Goal: Use online tool/utility: Utilize a website feature to perform a specific function

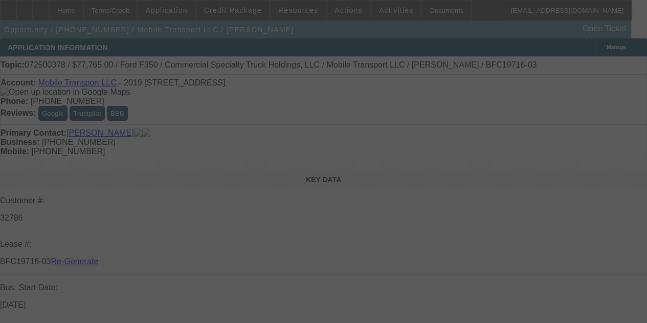
select select "3"
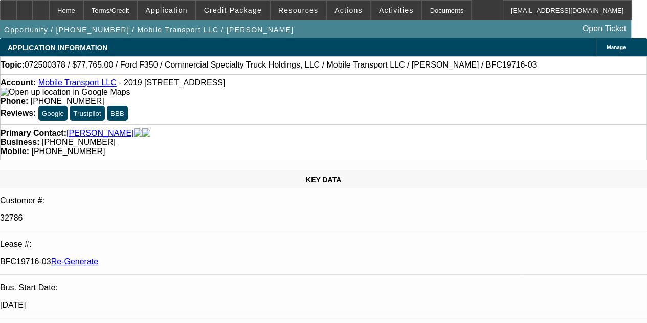
select select "0"
select select "2"
select select "0"
select select "6"
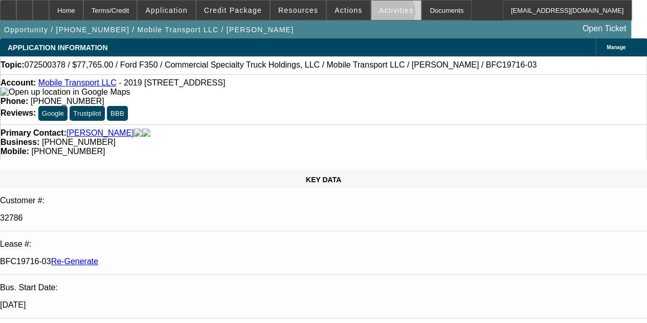
click at [377, 14] on span at bounding box center [397, 10] width 50 height 25
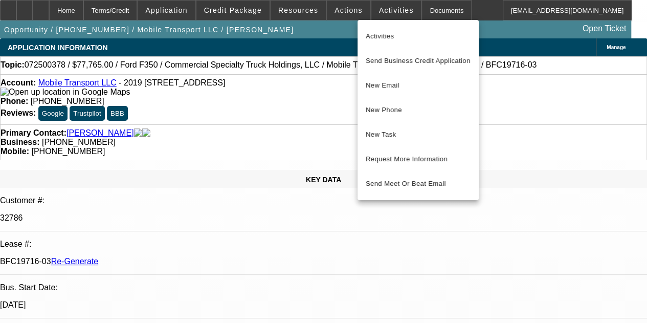
click at [318, 30] on div at bounding box center [323, 161] width 647 height 323
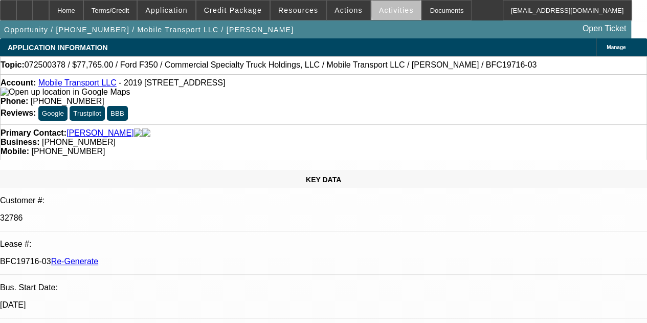
click at [387, 11] on span "Activities" at bounding box center [396, 10] width 35 height 8
